Goal: Task Accomplishment & Management: Complete application form

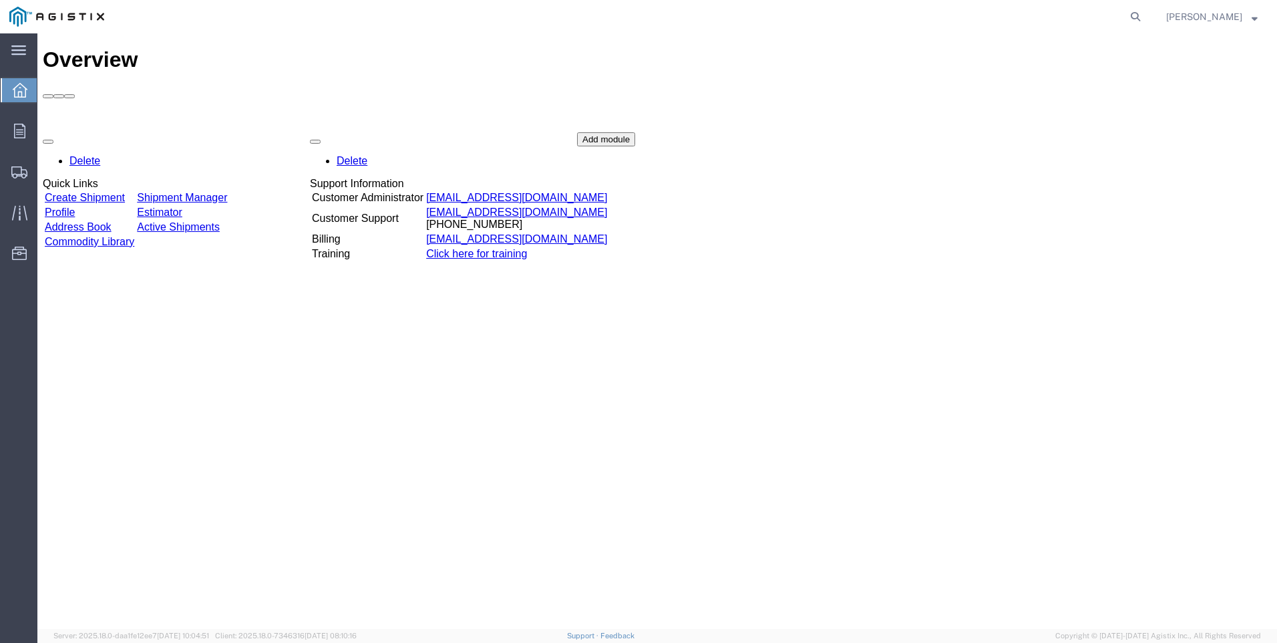
click at [99, 192] on link "Create Shipment" at bounding box center [85, 197] width 80 height 11
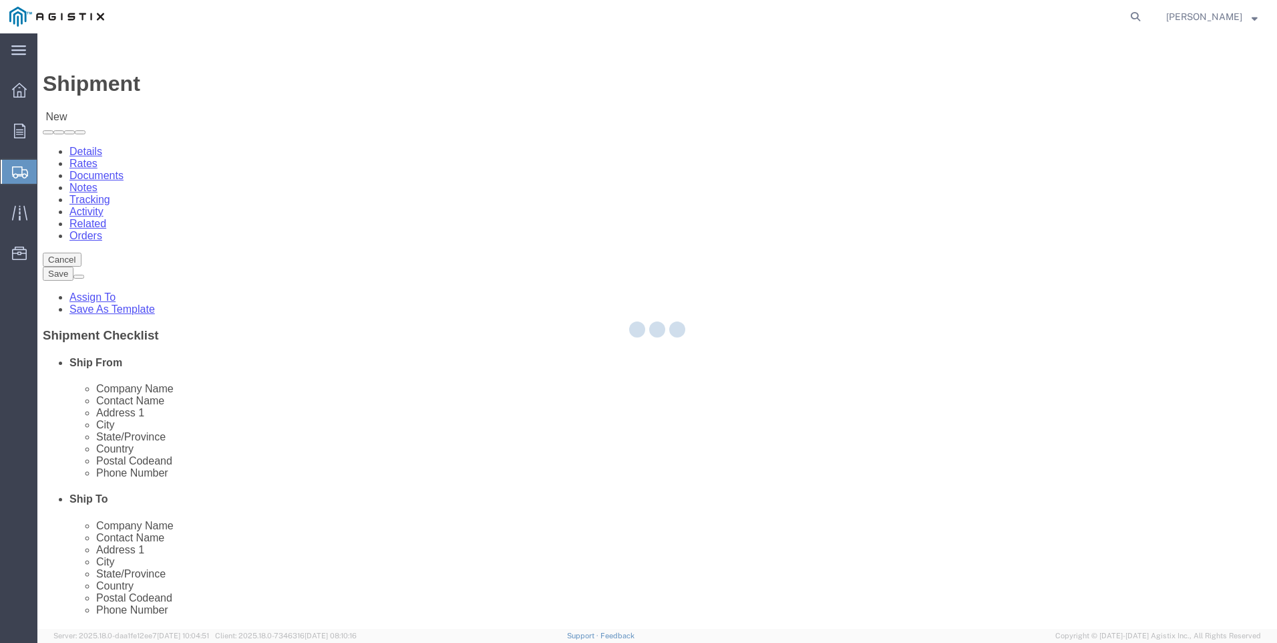
select select
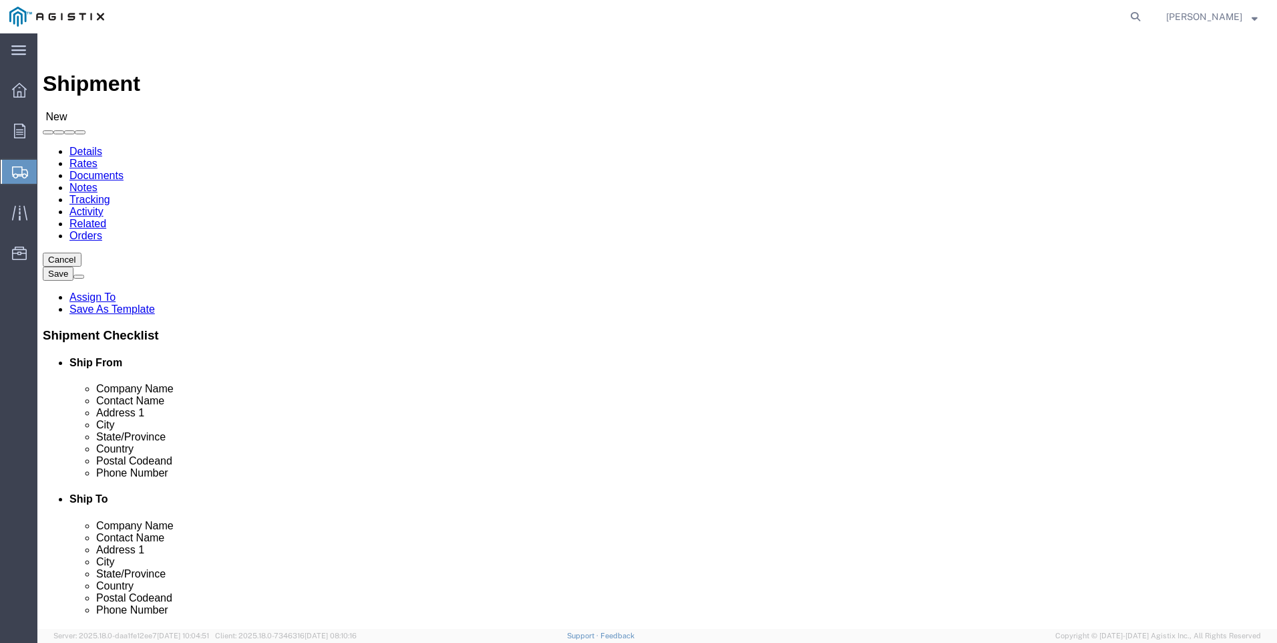
click select "Select PG&E Tri-Pacific Supply Inc"
select select "9596"
click select "Select PG&E Tri-Pacific Supply Inc"
select select "PURCHORD"
select select
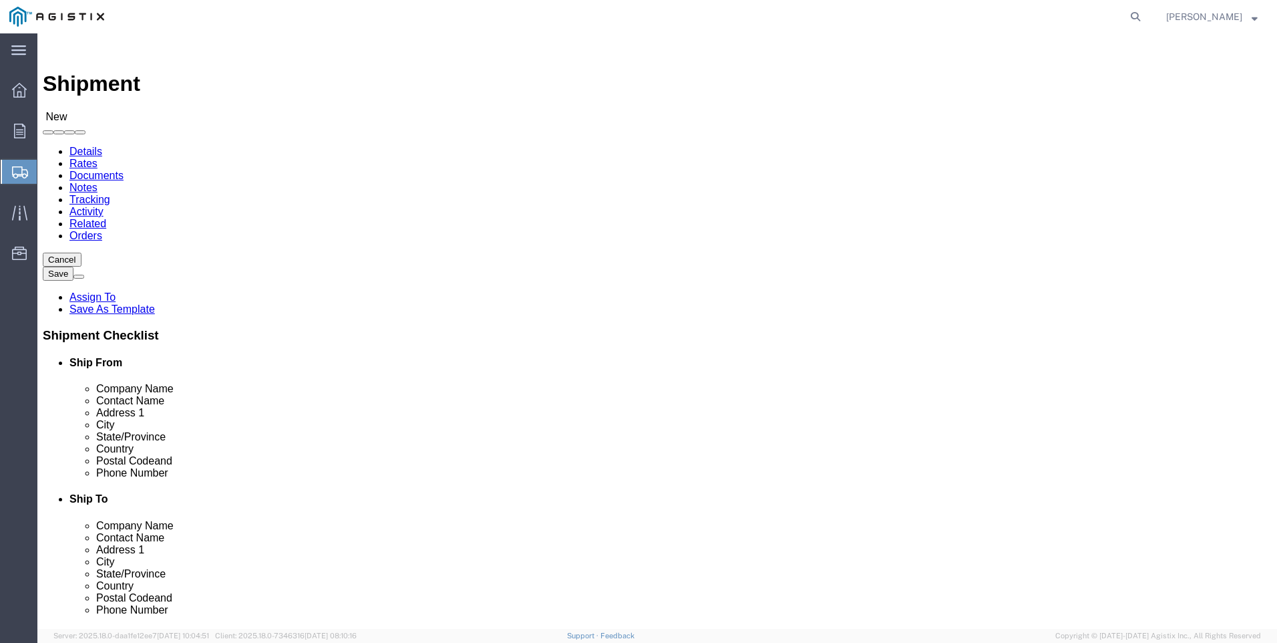
select select
select select "MYPROFILE"
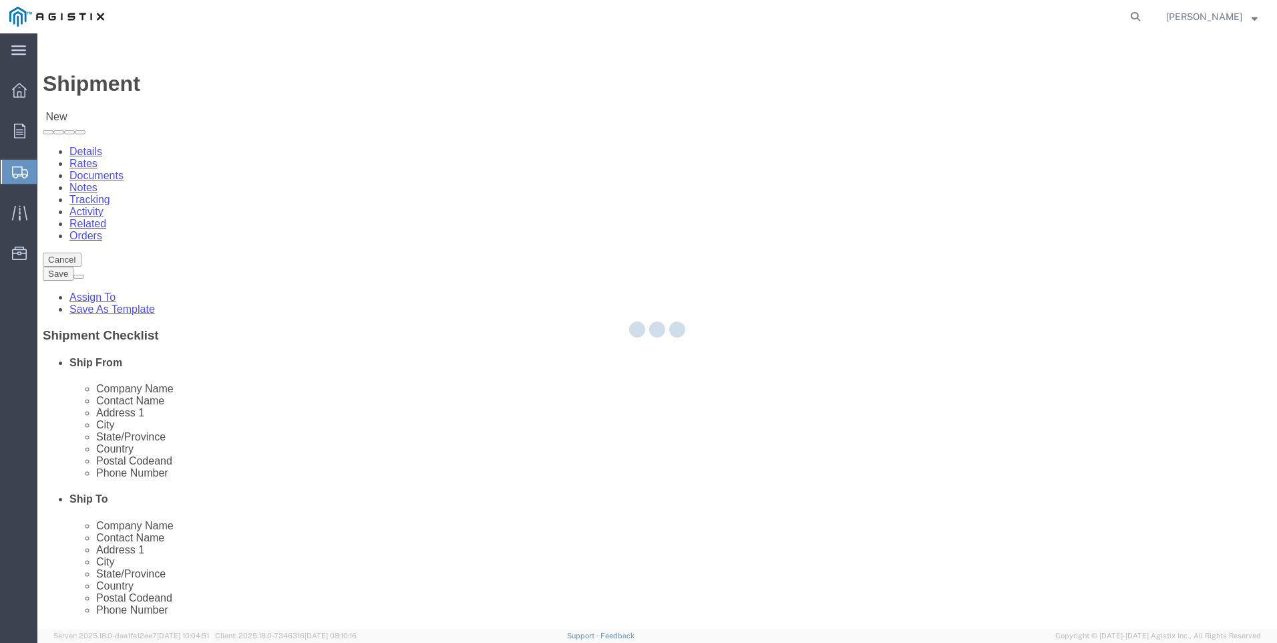
select select "CA"
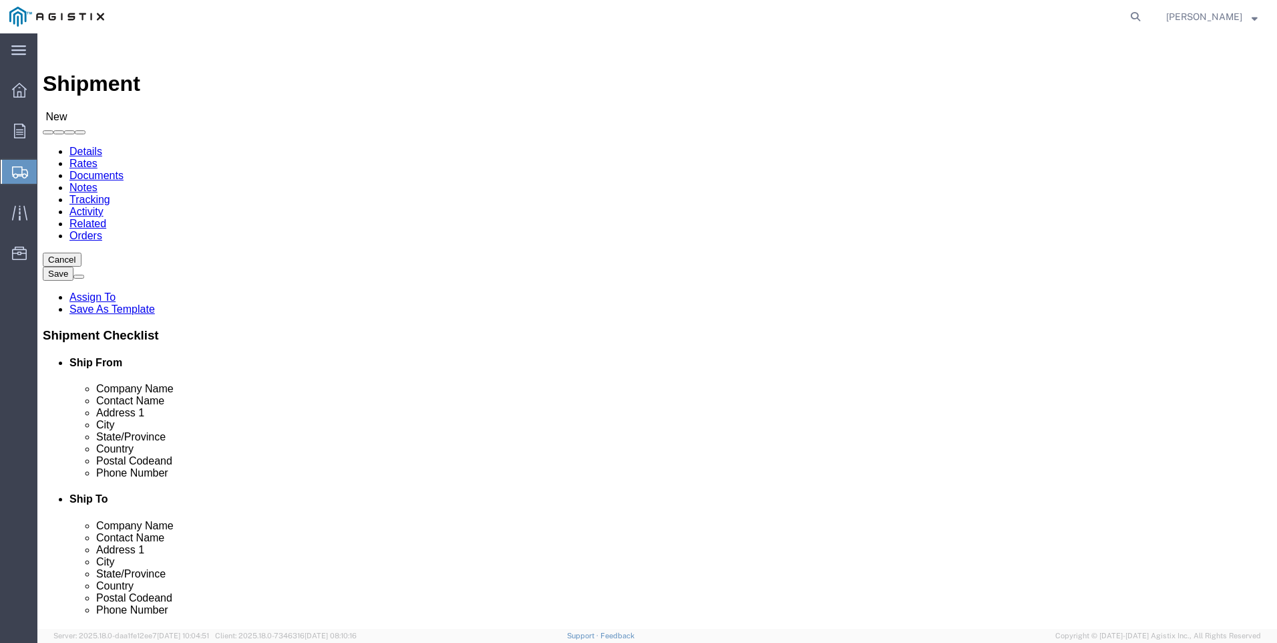
click select "Select All Others [GEOGRAPHIC_DATA] [GEOGRAPHIC_DATA] [GEOGRAPHIC_DATA] [GEOGRA…"
select select "19996"
click select "Select All Others [GEOGRAPHIC_DATA] [GEOGRAPHIC_DATA] [GEOGRAPHIC_DATA] [GEOGRA…"
click span
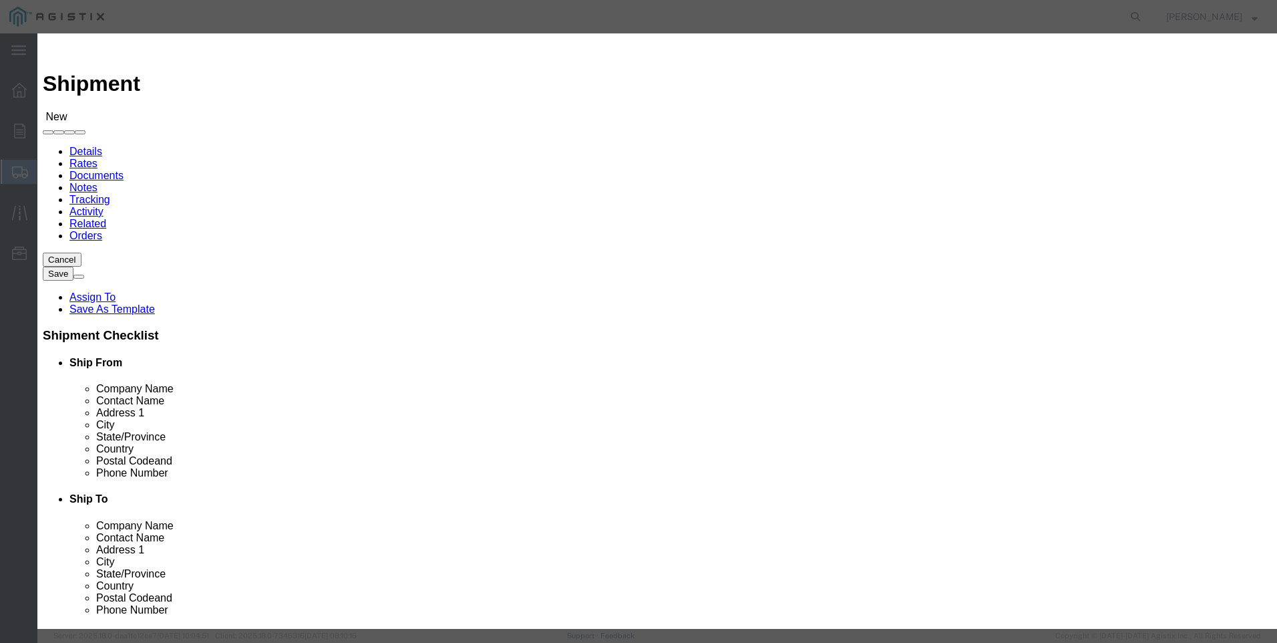
click select "Search by Address Book Name City Company Name Contact Name Country CustomerAlia…"
select select "city"
click select "Search by Address Book Name City Company Name Contact Name Country CustomerAlia…"
click input "text"
type input "[GEOGRAPHIC_DATA]"
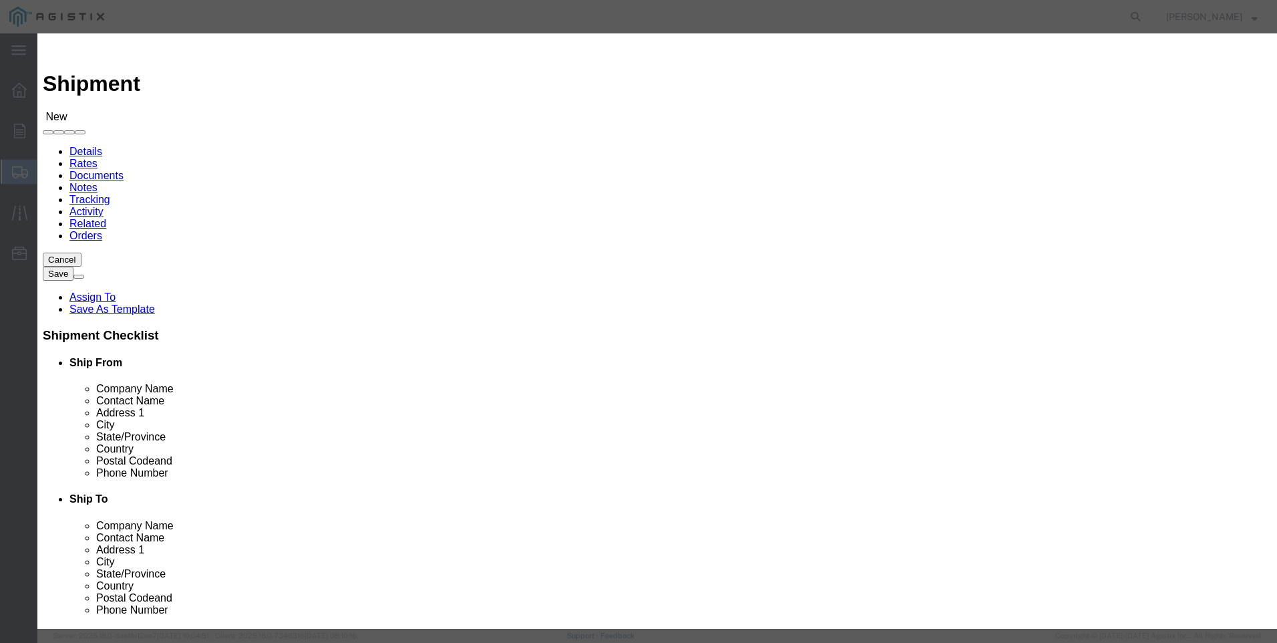
click icon "button"
click button "Select"
select select "CA"
drag, startPoint x: 944, startPoint y: 282, endPoint x: 927, endPoint y: 285, distance: 17.7
click button "Close"
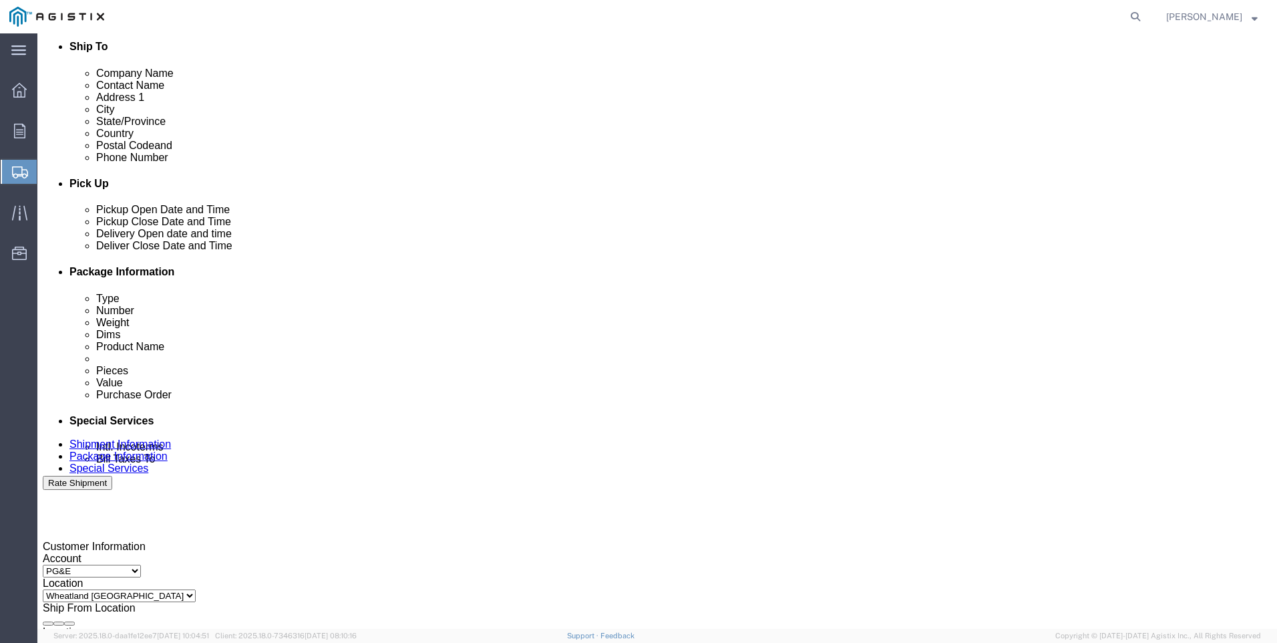
scroll to position [468, 0]
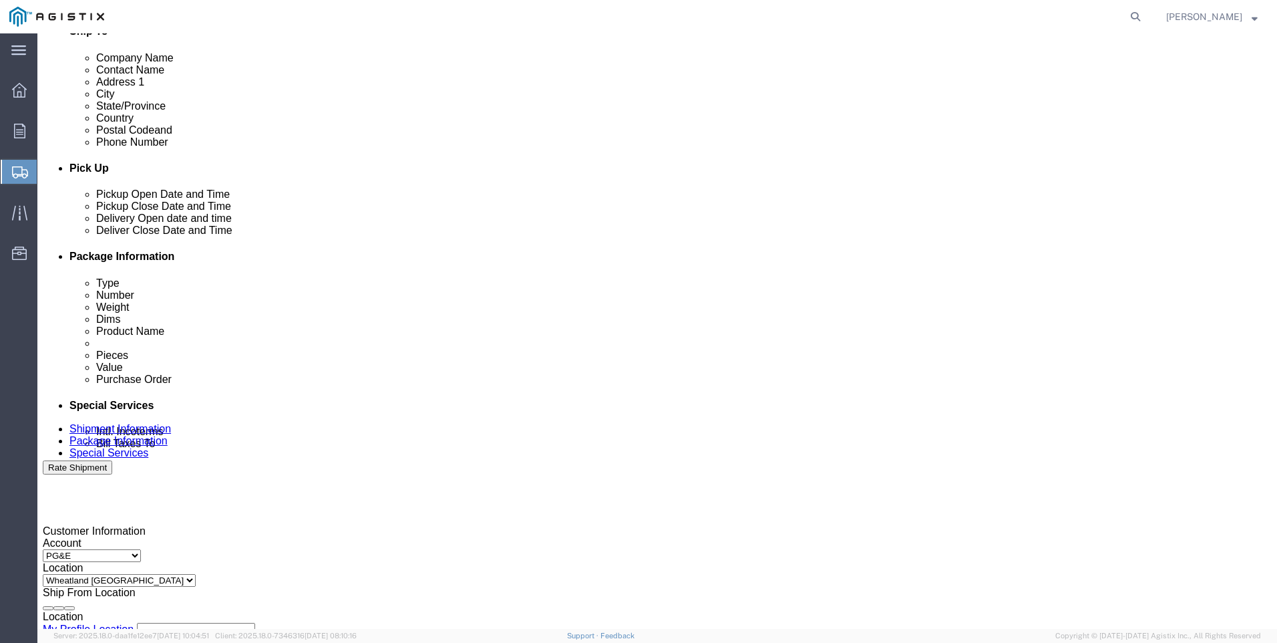
drag, startPoint x: 554, startPoint y: 331, endPoint x: 561, endPoint y: 337, distance: 9.0
click div
drag, startPoint x: 557, startPoint y: 576, endPoint x: 616, endPoint y: 583, distance: 59.8
click input "3:00 PM"
click input "7:00 PM"
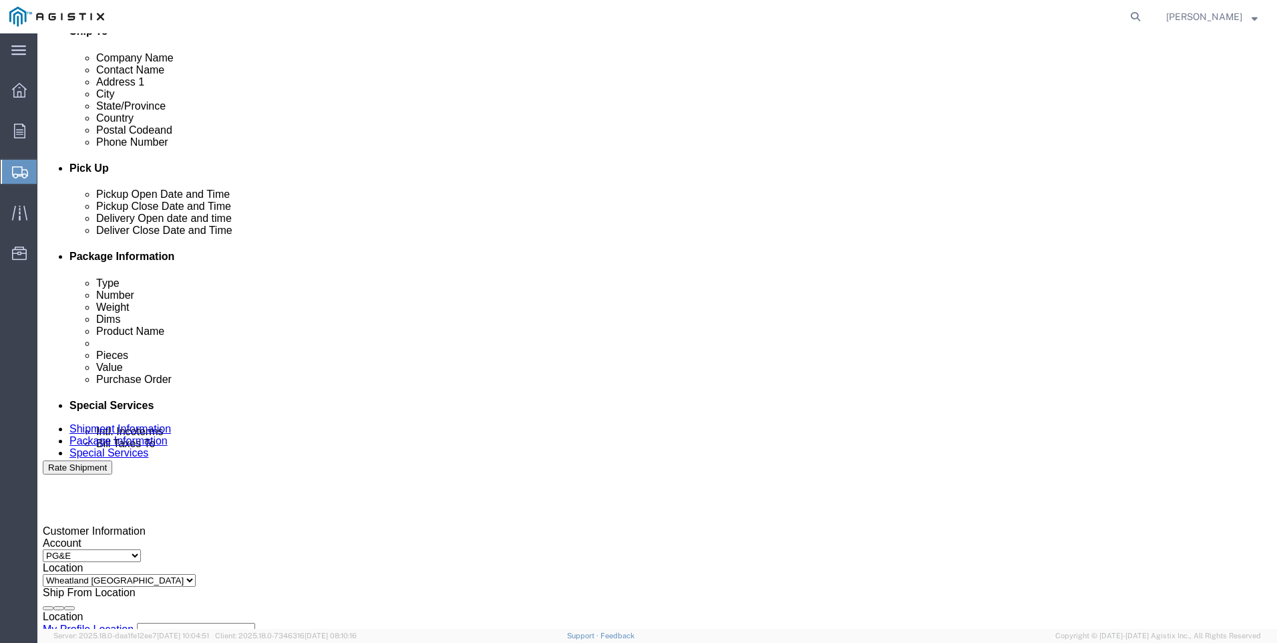
type input "7:00 AM"
click button "Apply"
click div
click input "3:00 AM"
type input "3:00 PM"
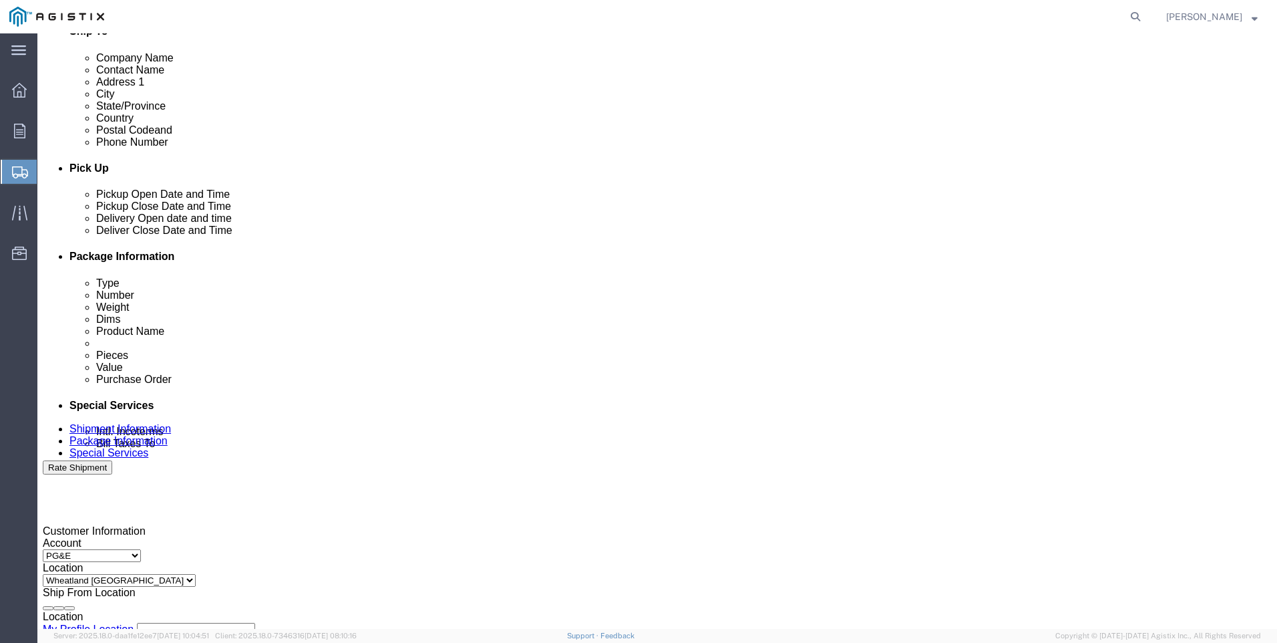
click button "Apply"
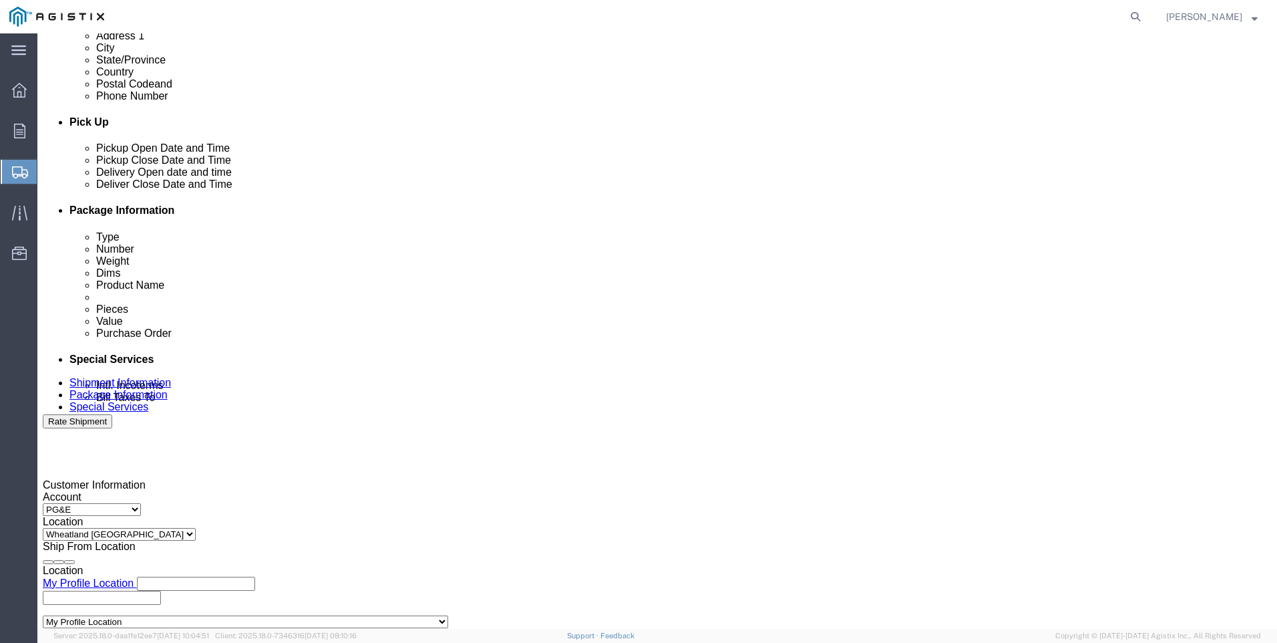
scroll to position [534, 0]
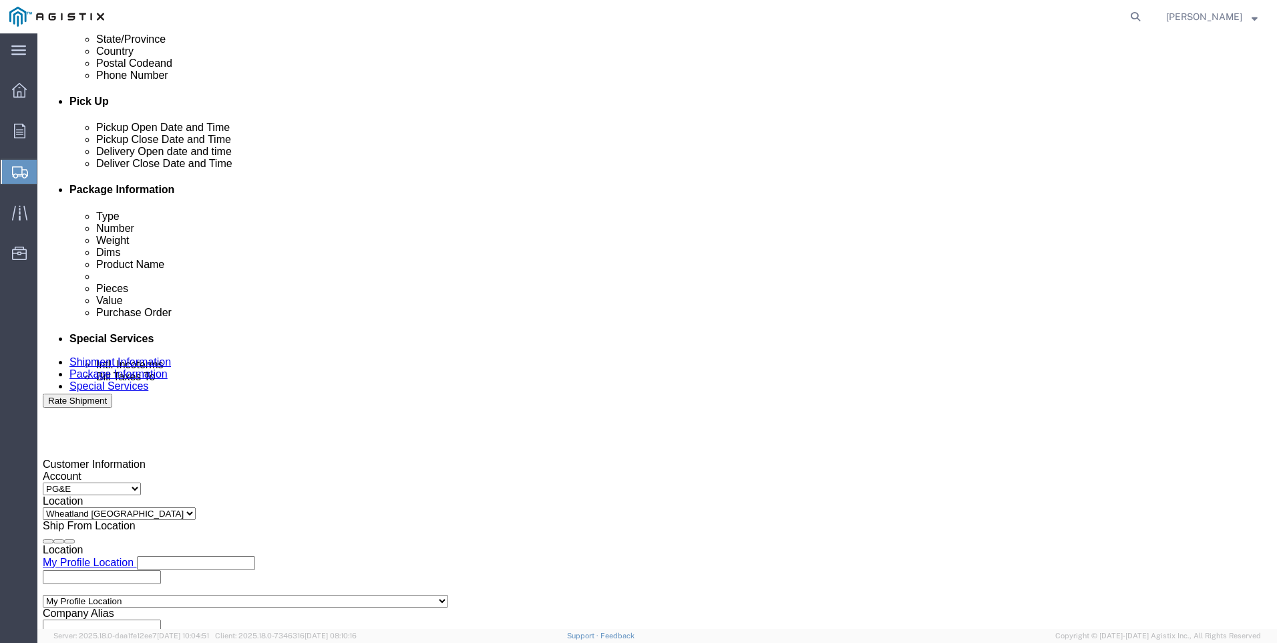
click div "Select Account Type Activity ID Airline Appointment Number ASN Batch Request # …"
click input "text"
type input "3501413268"
click select "Select Account Type Activity ID Airline Appointment Number ASN Batch Request # …"
select select "SALEORDR"
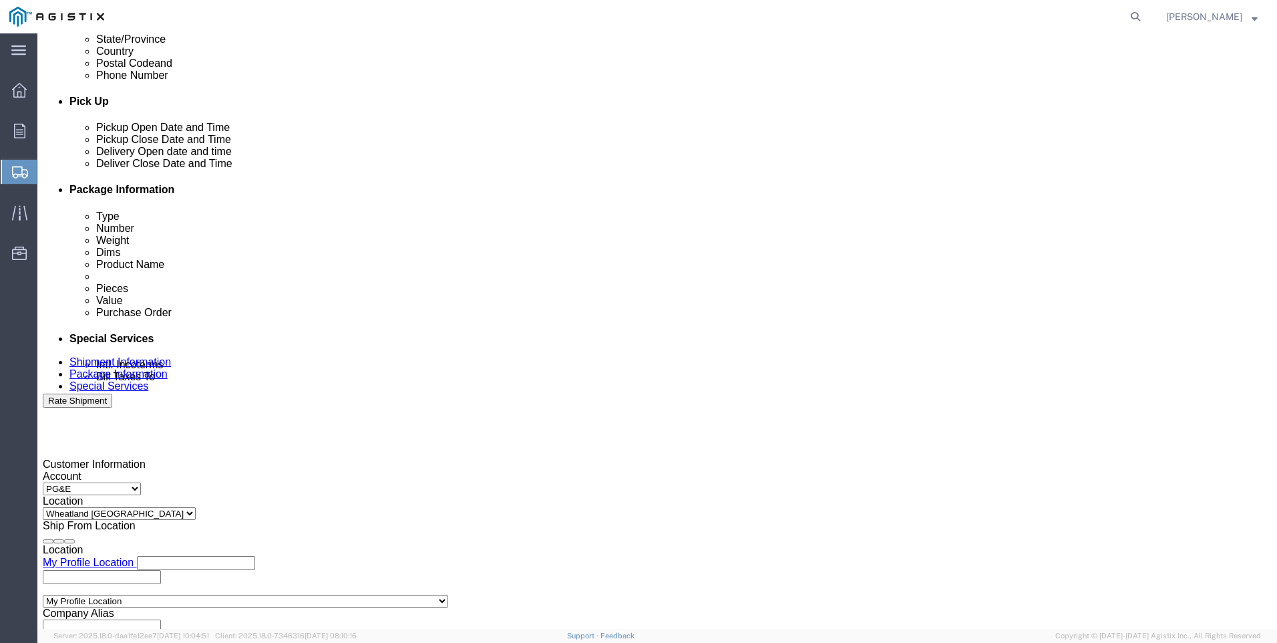
click select "Select Account Type Activity ID Airline Appointment Number ASN Batch Request # …"
click input "text"
type input "SO 0054187"
click div "Shipping Mode (Optional)"
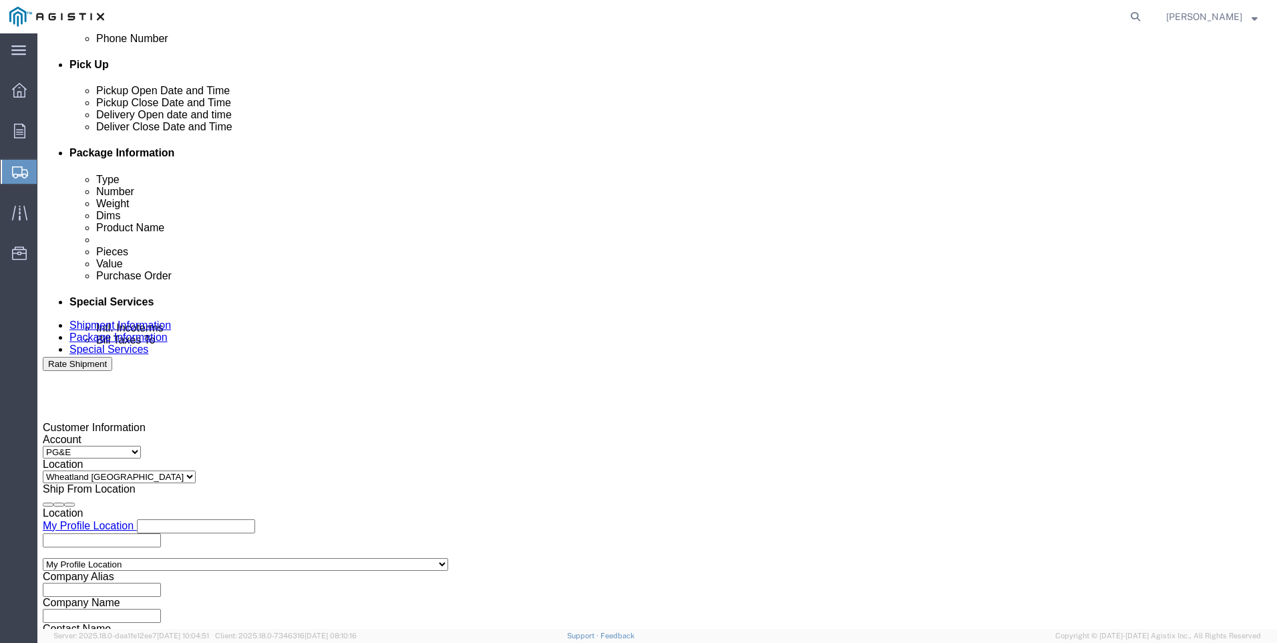
scroll to position [661, 0]
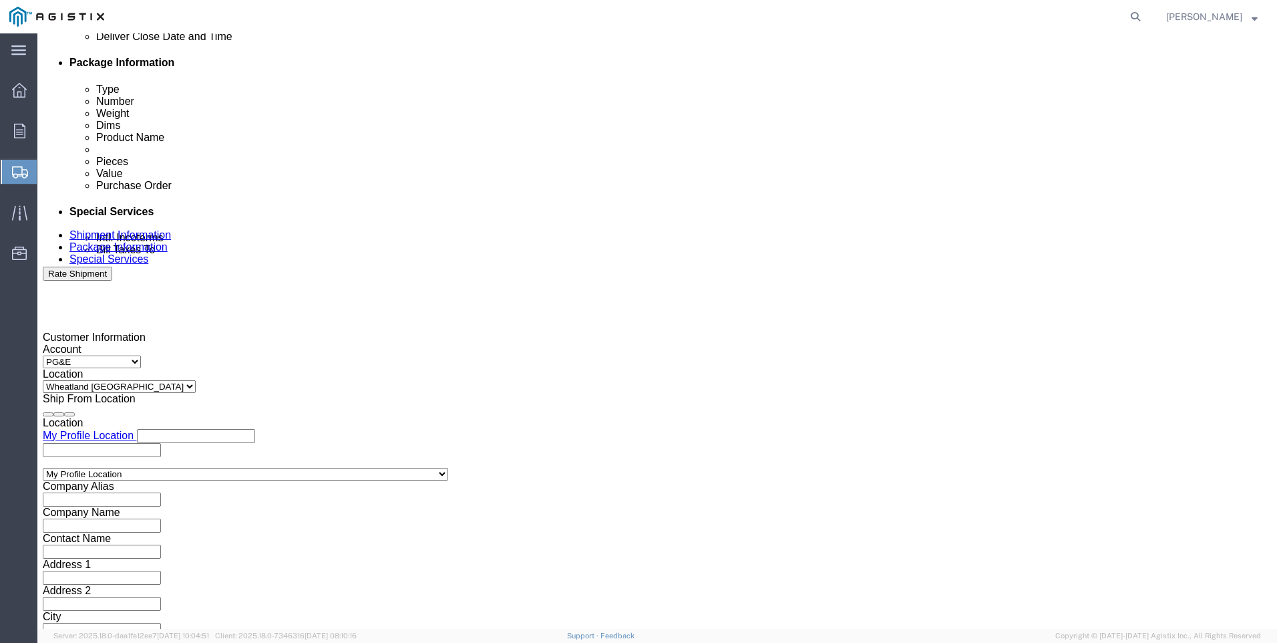
click button "Continue"
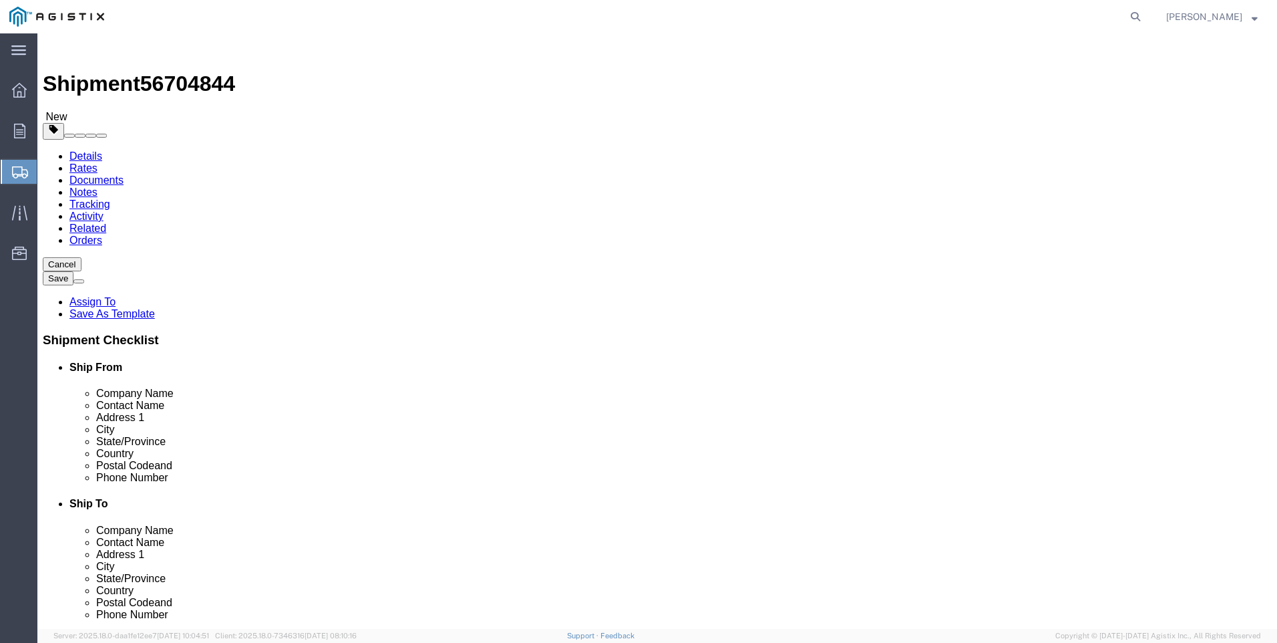
click select "Select Bulk Bundle(s) Cardboard Box(es) Carton(s) Crate(s) Drum(s) (Fiberboard)…"
select select "PSNS"
click select "Select Bulk Bundle(s) Cardboard Box(es) Carton(s) Crate(s) Drum(s) (Fiberboard)…"
click input "text"
type input "36"
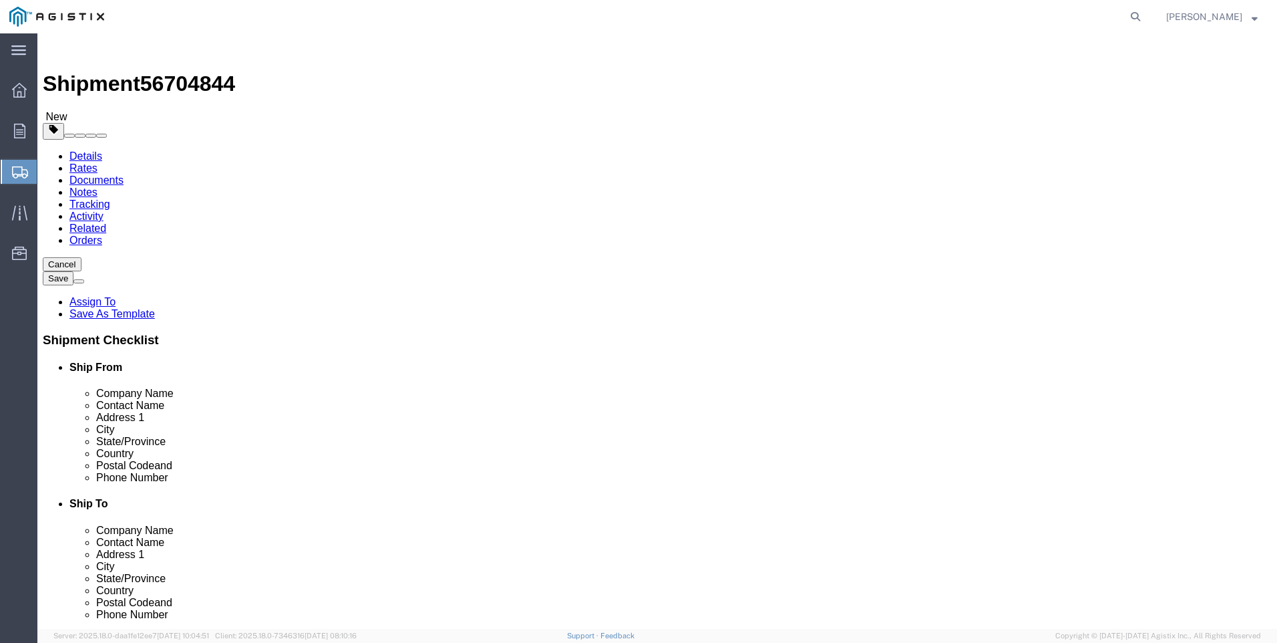
type input "48"
type input "30"
type input "177"
click link "Add Content"
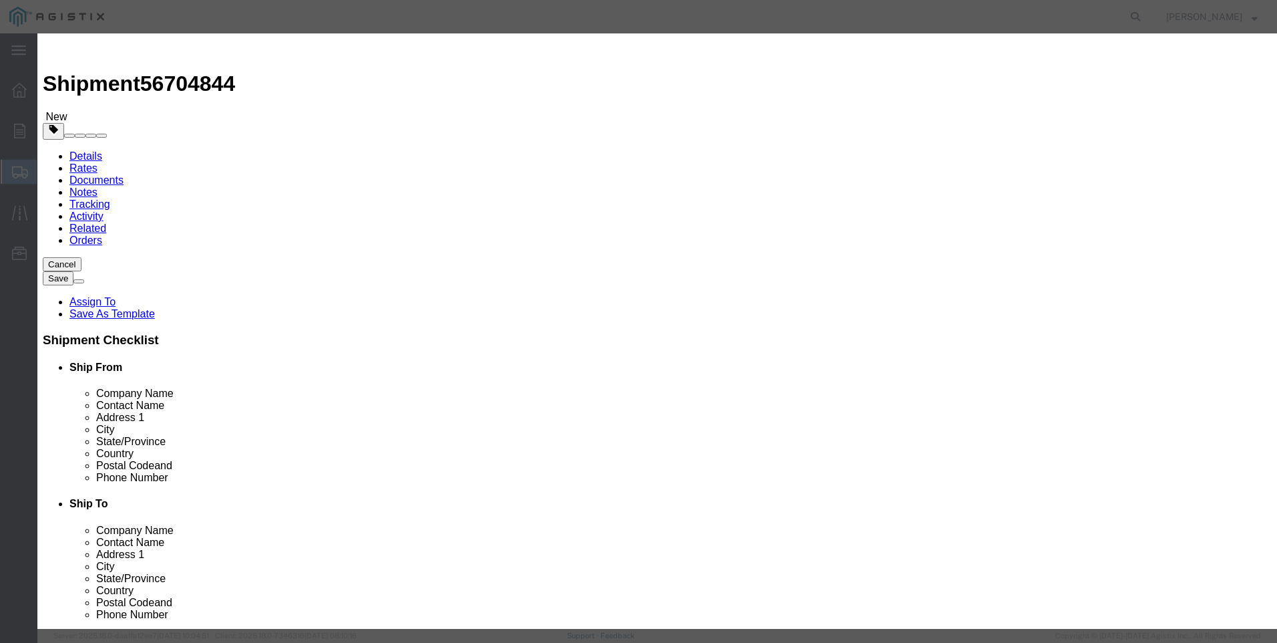
click input "text"
type input "M446949"
click td "Model:"
select select
select select "USD"
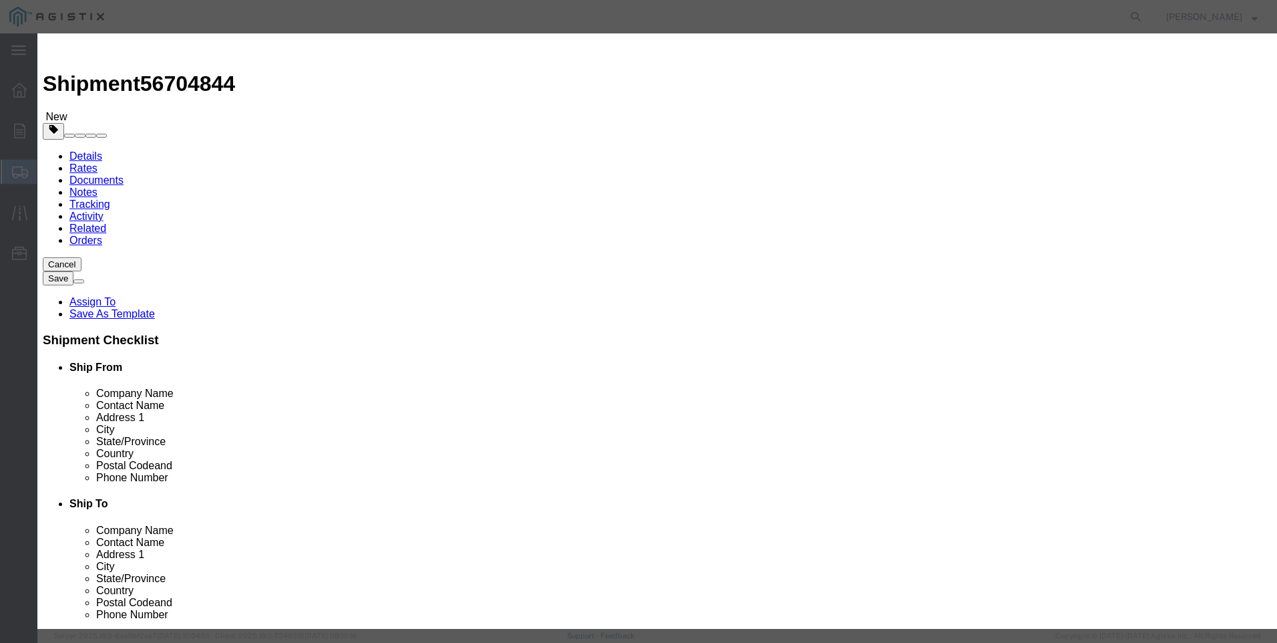
type input "PILOT PRESSURE REDUCING SERIES 20"
type input "M446949"
drag, startPoint x: 591, startPoint y: 102, endPoint x: 271, endPoint y: 91, distance: 320.9
click div "Add content Commodity library Product Name PILOT PRESSURE REDUCING SERIES 20 M4…"
type input "PILOT PRESSURE REDUCING SERIES 20"
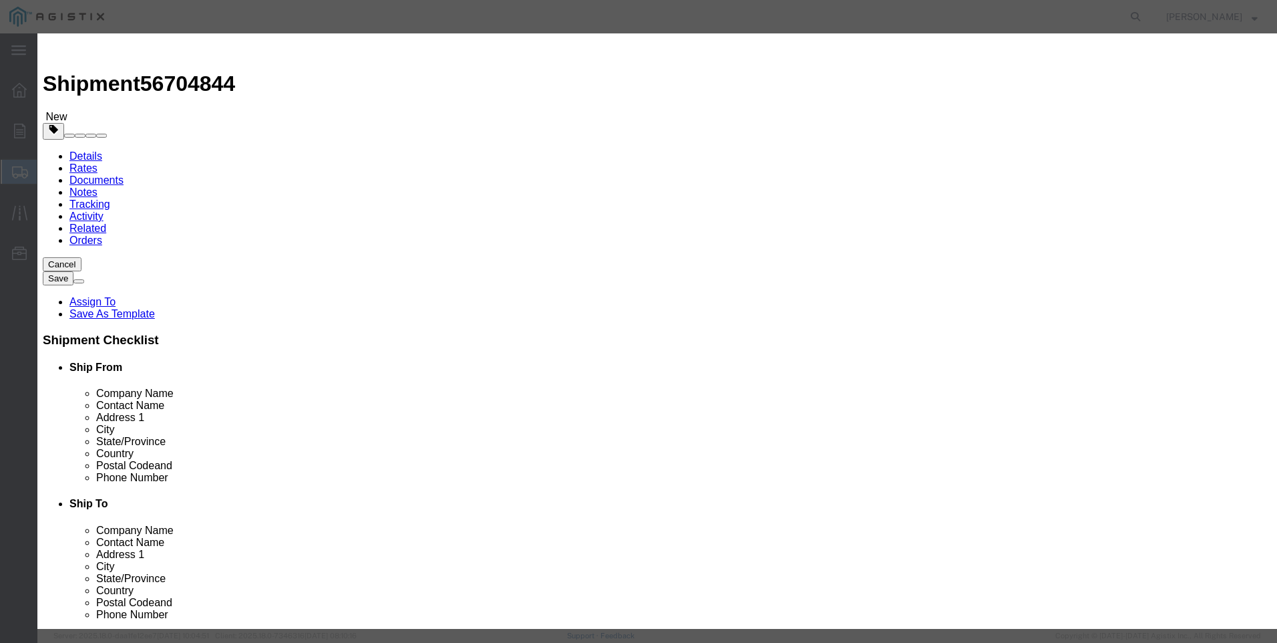
click textarea
paste textarea "PILOT PRESSURE REDUCING SERIES 20"
type textarea "PILOT PRESSURE REDUCING SERIES 20"
drag, startPoint x: 581, startPoint y: 99, endPoint x: 59, endPoint y: 87, distance: 521.9
click div "Add content Commodity library Product Name PILOT PRESSURE REDUCING SERIES 20 M4…"
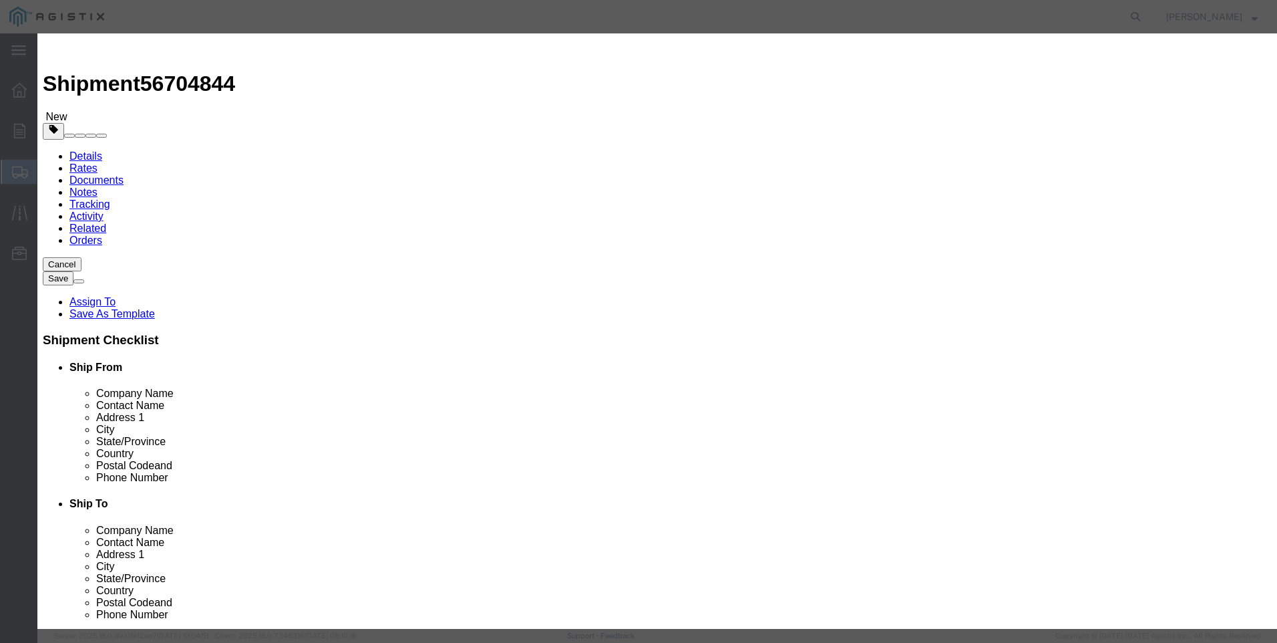
type input "M446949 / FP-7"
type input "24"
type input "15603"
click label "GL Reference"
click button "Save & Close"
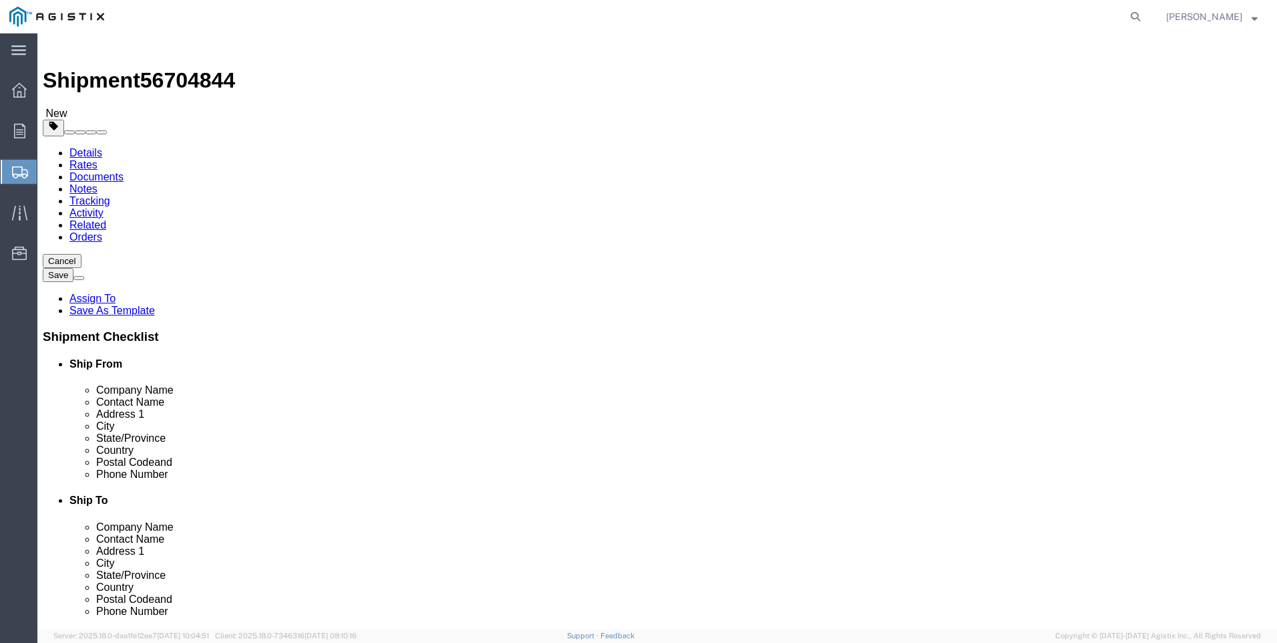
scroll to position [4, 0]
click button "Rate Shipment"
click dd "24.00 Each"
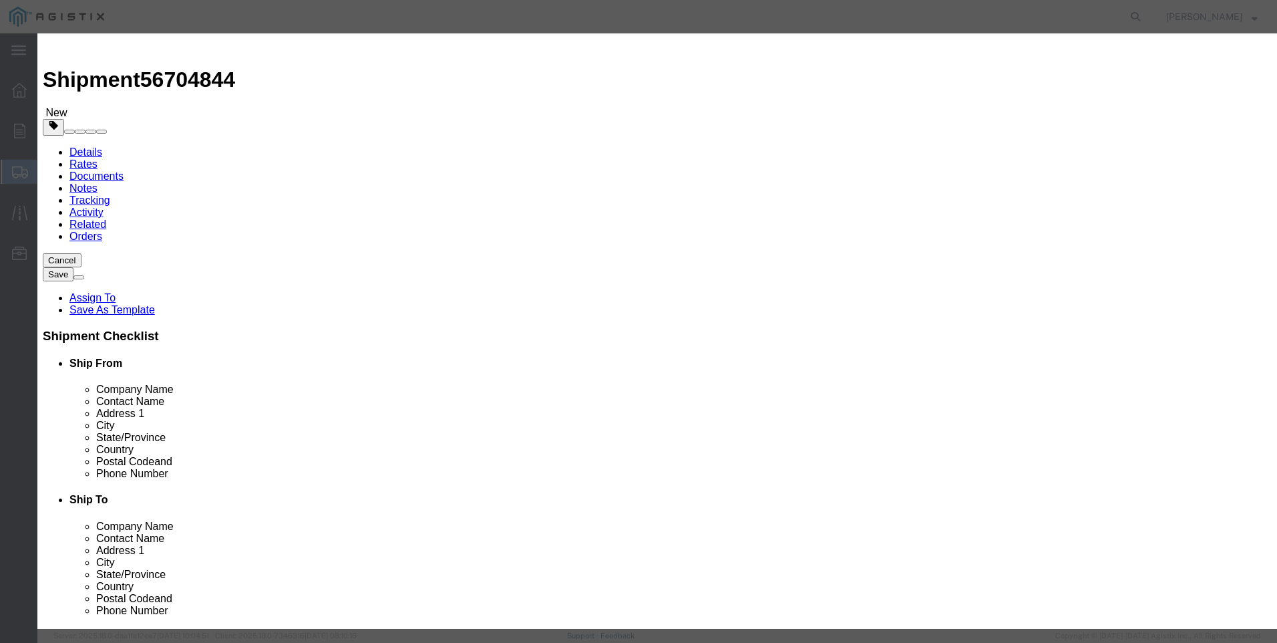
click select "Select 50 55 60 65 70 85 92.5 100 125 175 250 300 400"
select select "175"
click select "Select 50 55 60 65 70 85 92.5 100 125 175 250 300 400"
click button "Save & Close"
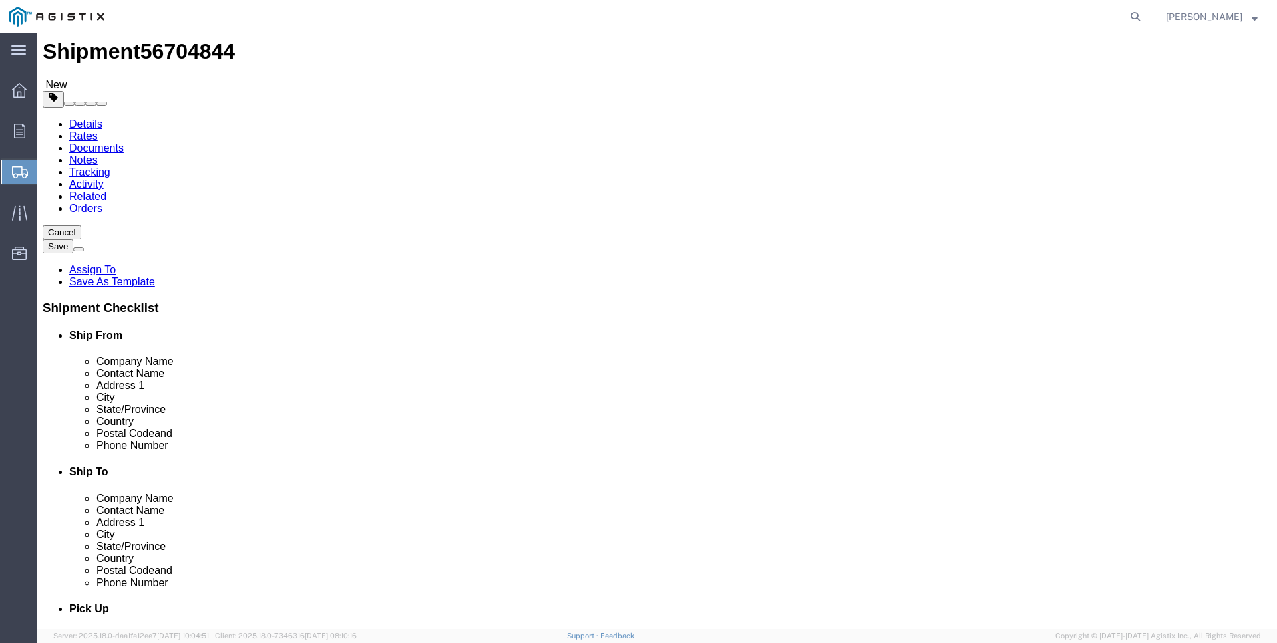
scroll to position [59, 0]
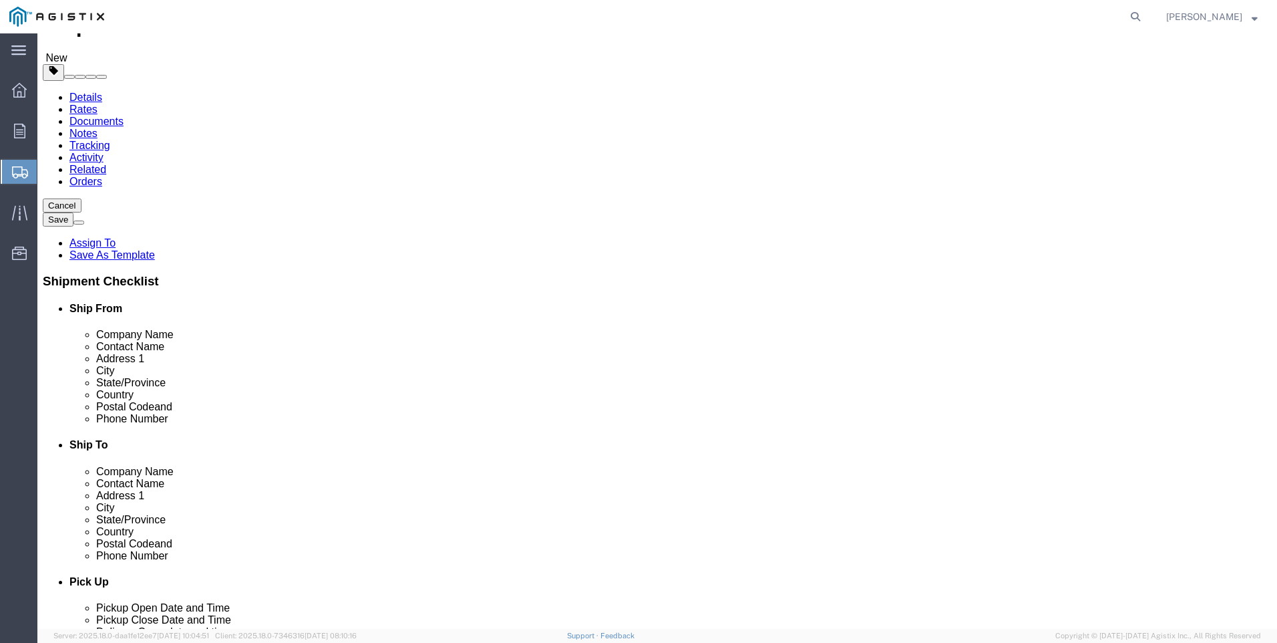
click button "Rate Shipment"
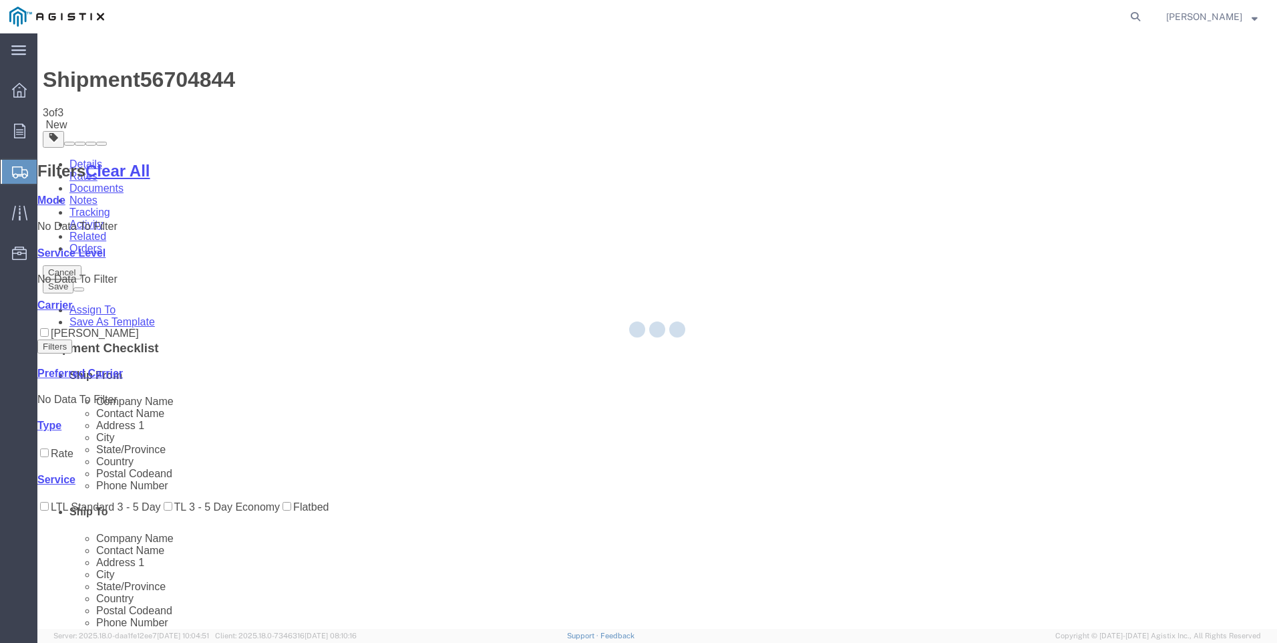
scroll to position [0, 0]
